Goal: Information Seeking & Learning: Learn about a topic

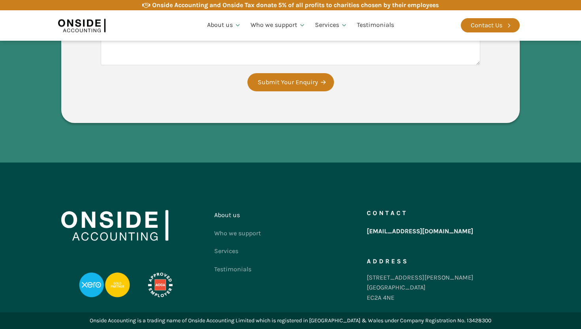
click at [230, 211] on link "About us" at bounding box center [237, 215] width 47 height 18
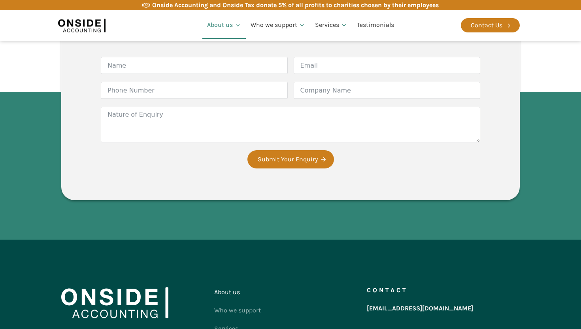
scroll to position [1397, 0]
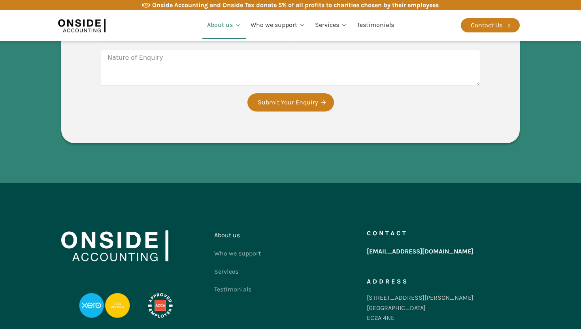
copy div "Onside Accounting Limited"
drag, startPoint x: 202, startPoint y: 322, endPoint x: 269, endPoint y: 319, distance: 66.4
